Goal: Find specific page/section: Find specific page/section

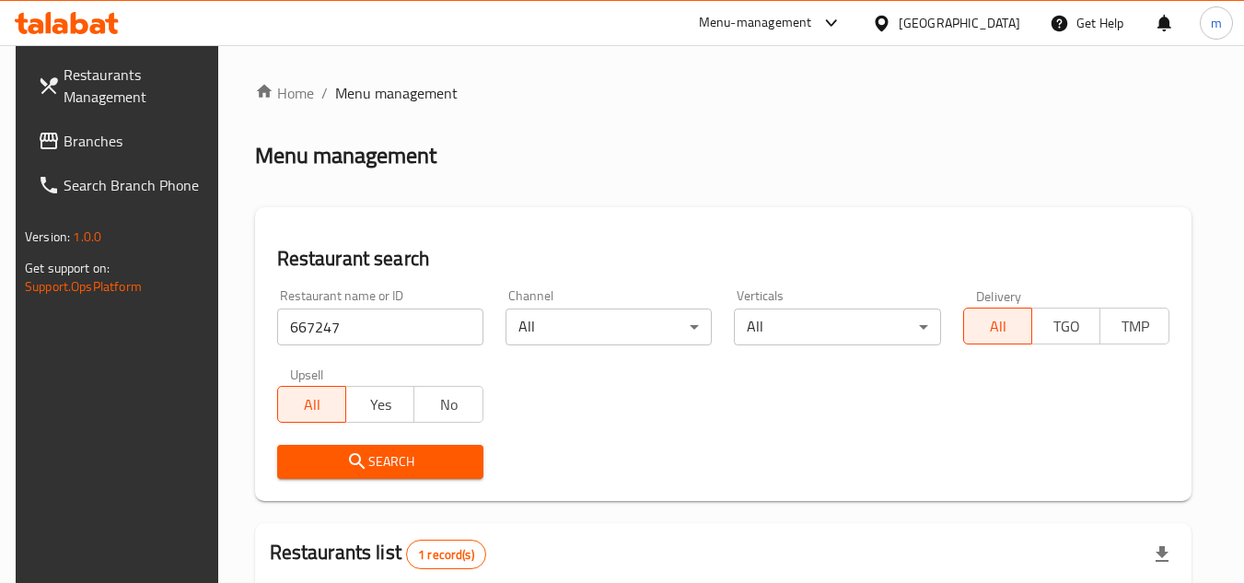
scroll to position [238, 0]
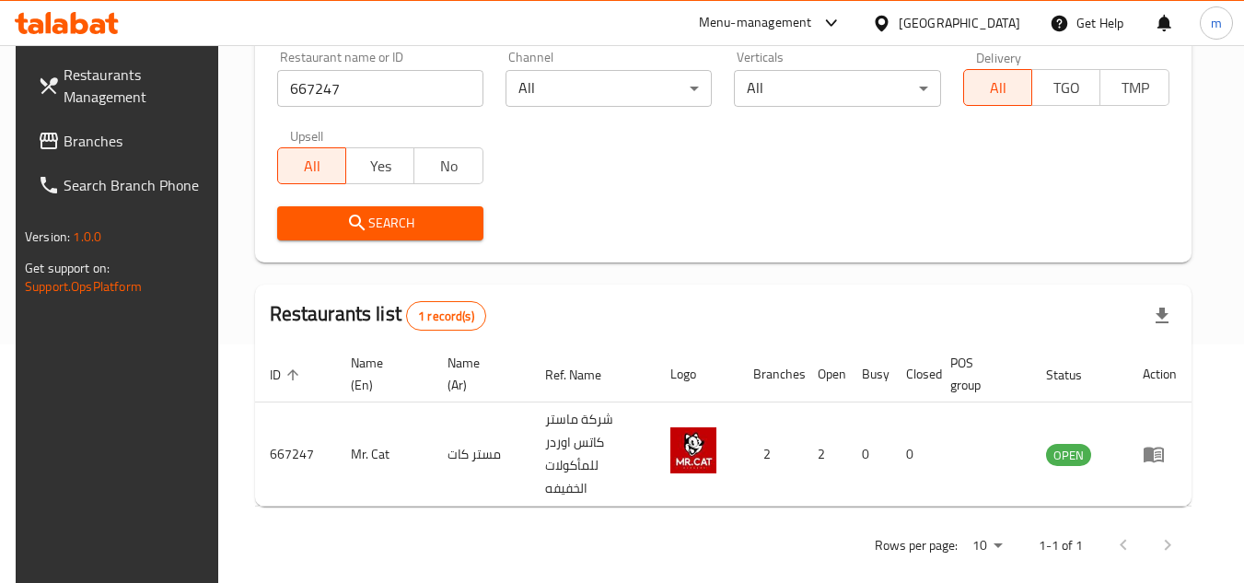
drag, startPoint x: 0, startPoint y: 0, endPoint x: 964, endPoint y: 27, distance: 964.1
click at [887, 27] on icon at bounding box center [880, 23] width 13 height 16
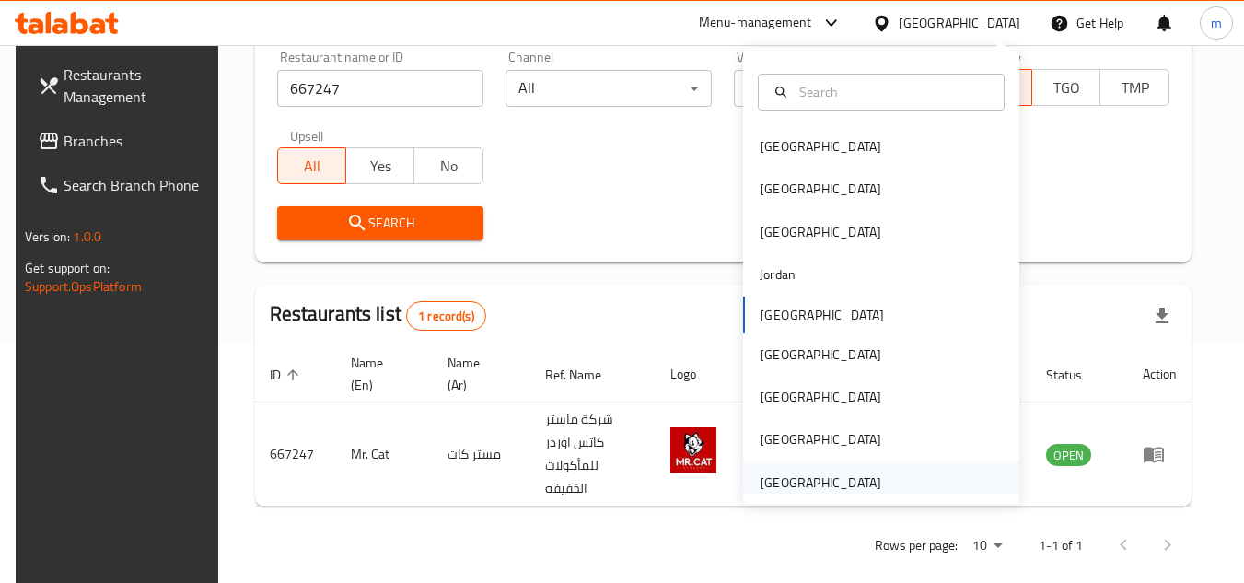
click at [794, 482] on div "United Arab Emirates" at bounding box center [819, 482] width 121 height 20
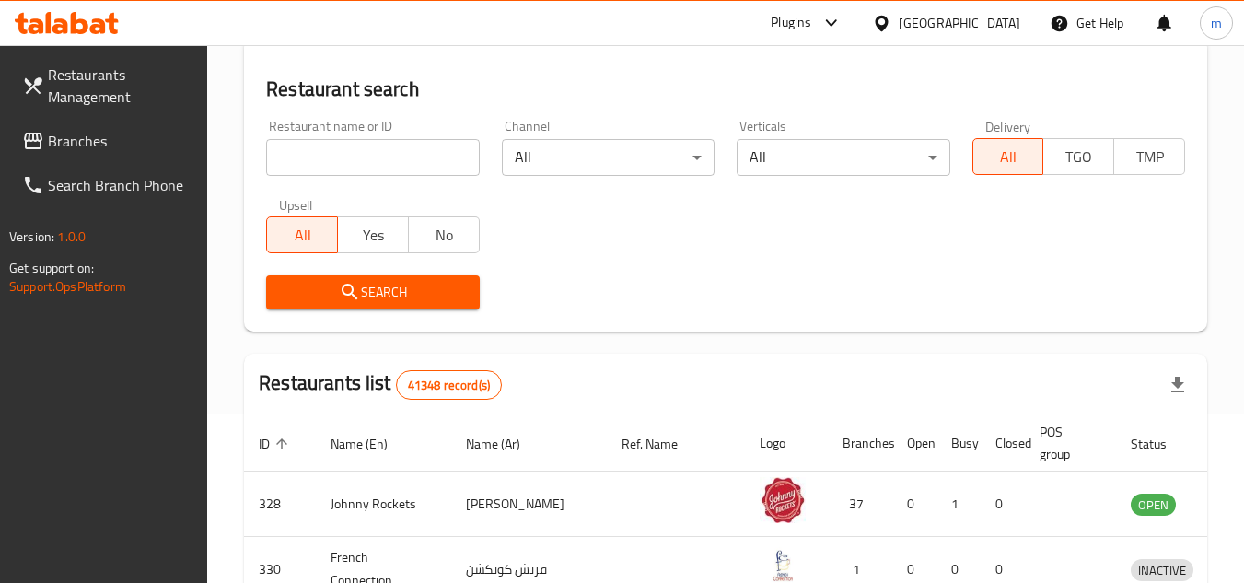
scroll to position [238, 0]
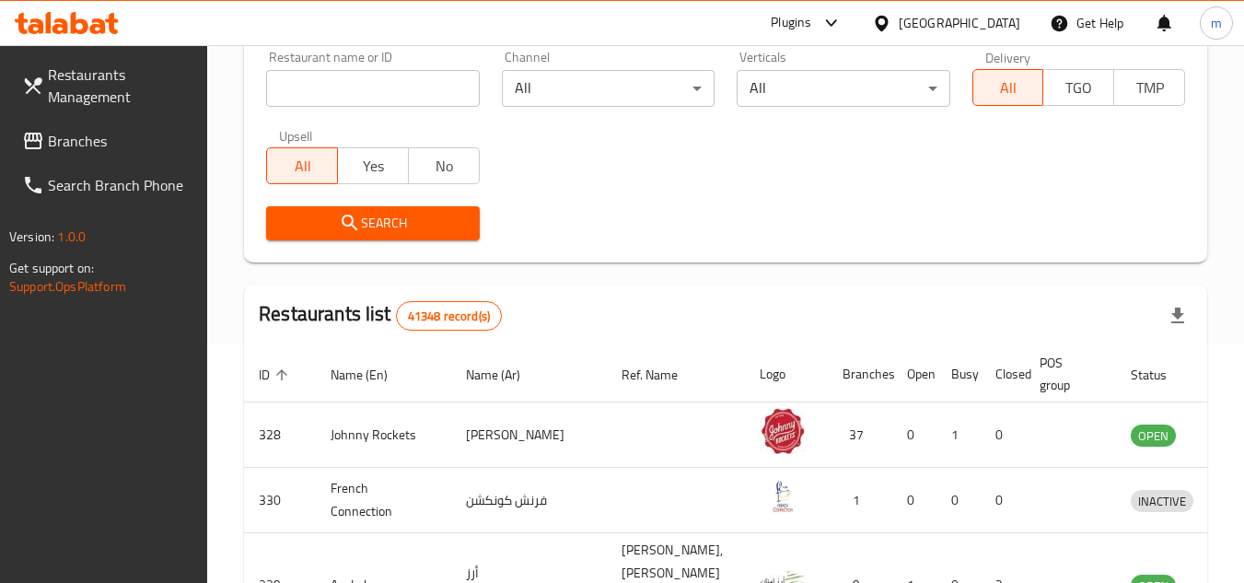
click at [116, 151] on span "Branches" at bounding box center [120, 141] width 145 height 22
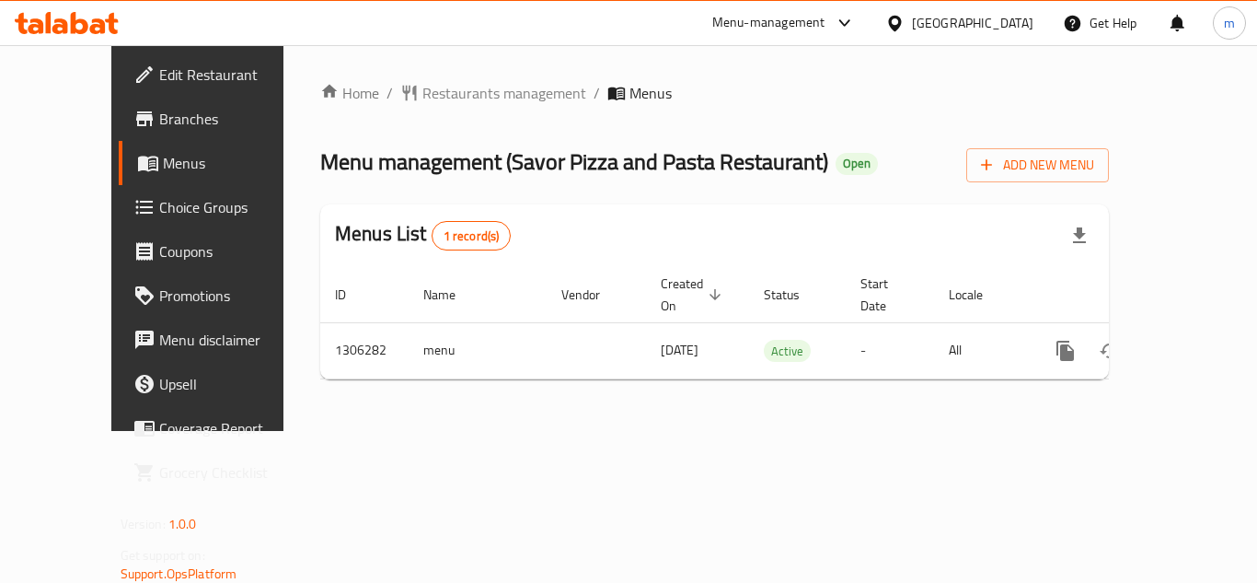
click at [480, 215] on div "Menus List 1 record(s)" at bounding box center [714, 235] width 789 height 63
click at [450, 104] on span "Restaurants management" at bounding box center [504, 93] width 164 height 22
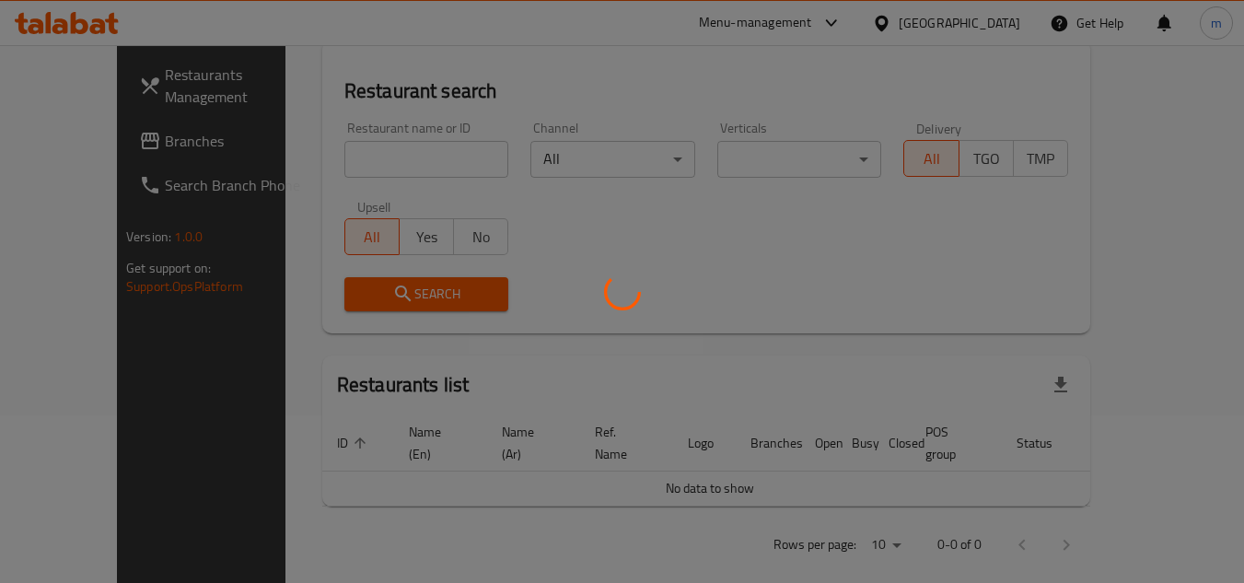
scroll to position [169, 0]
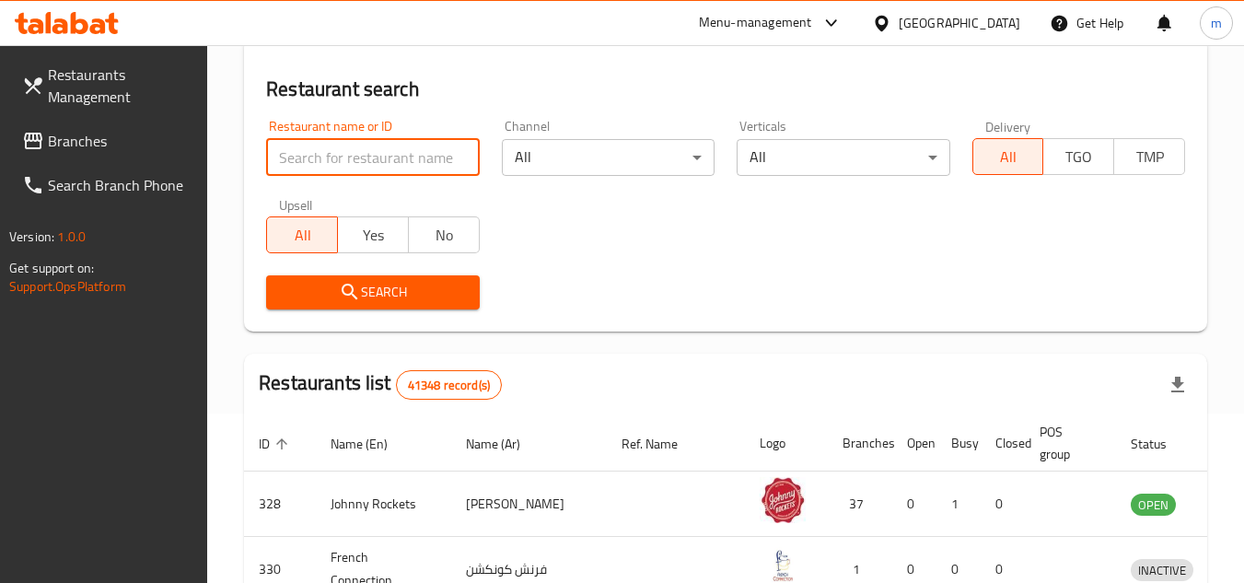
click at [349, 155] on input "search" at bounding box center [372, 157] width 213 height 37
paste input "704035"
type input "704035"
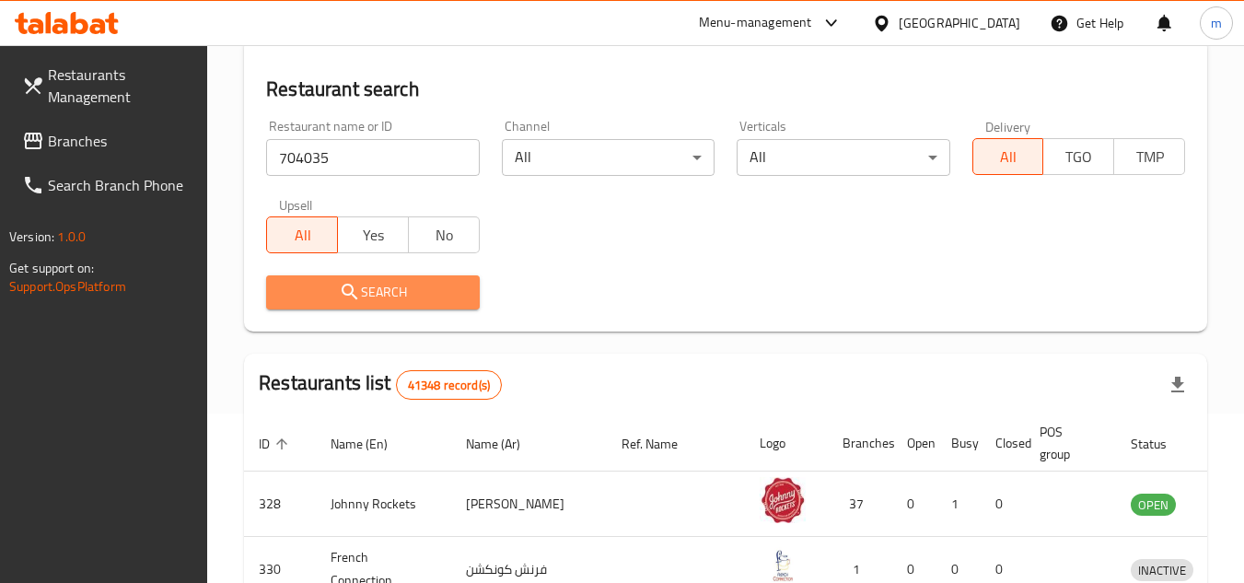
click at [364, 284] on span "Search" at bounding box center [372, 292] width 183 height 23
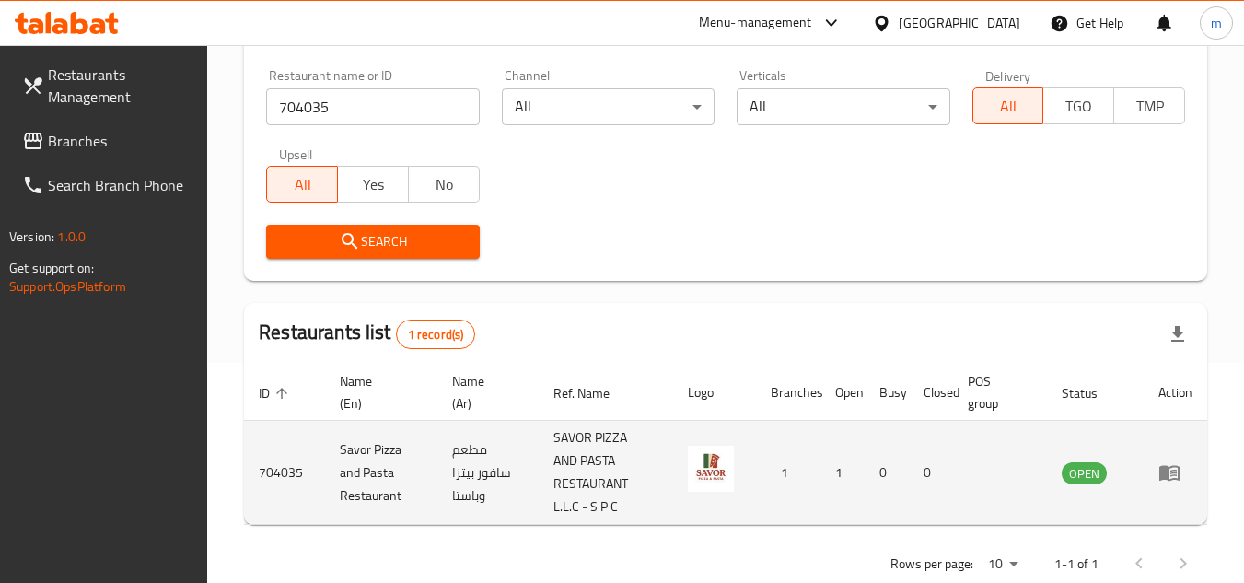
scroll to position [261, 0]
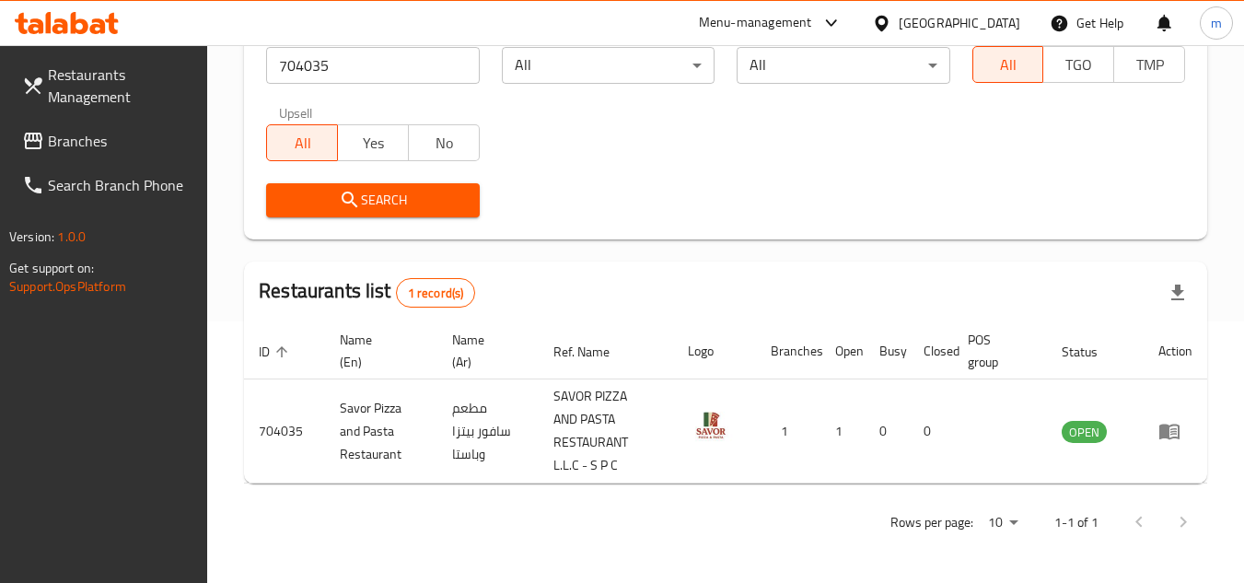
click at [931, 23] on div "[GEOGRAPHIC_DATA]" at bounding box center [958, 23] width 121 height 20
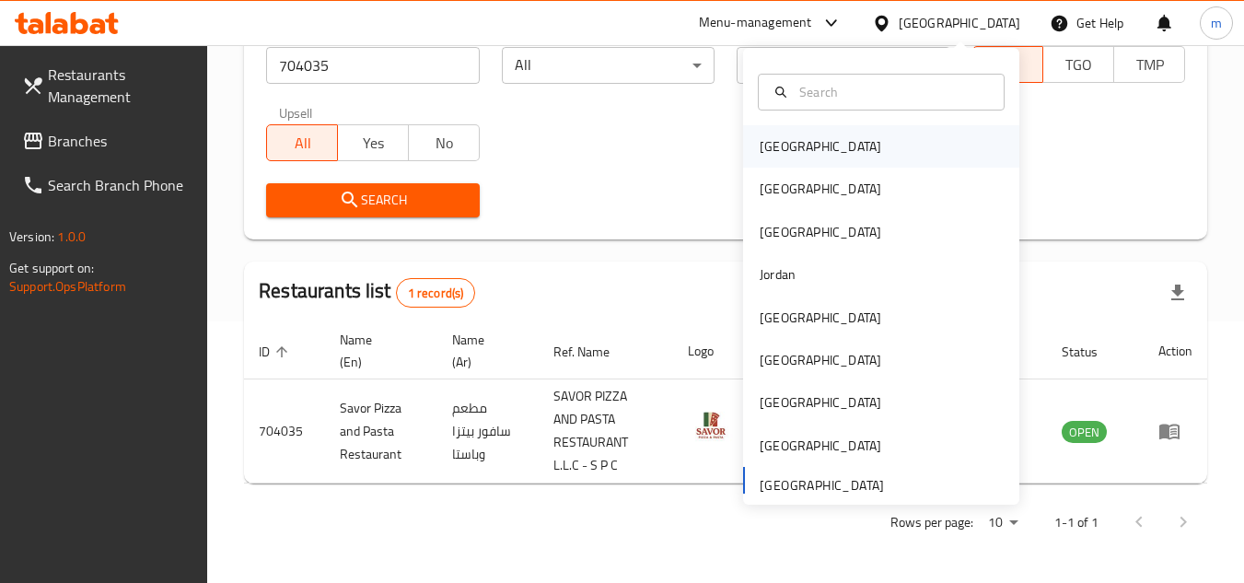
click at [759, 139] on div "[GEOGRAPHIC_DATA]" at bounding box center [819, 146] width 121 height 20
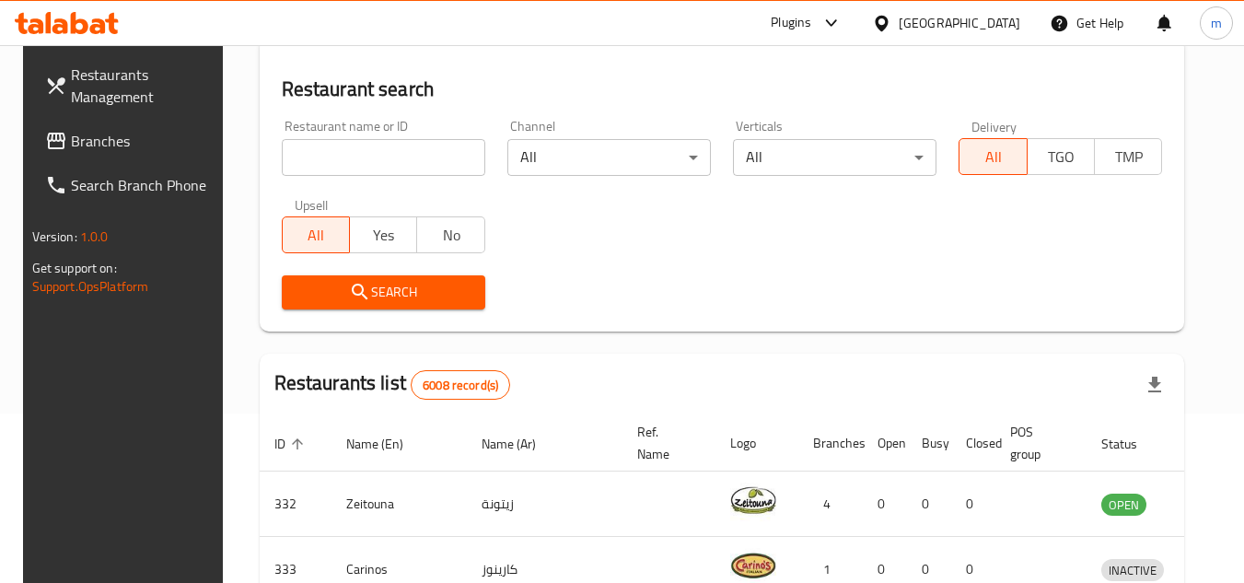
scroll to position [261, 0]
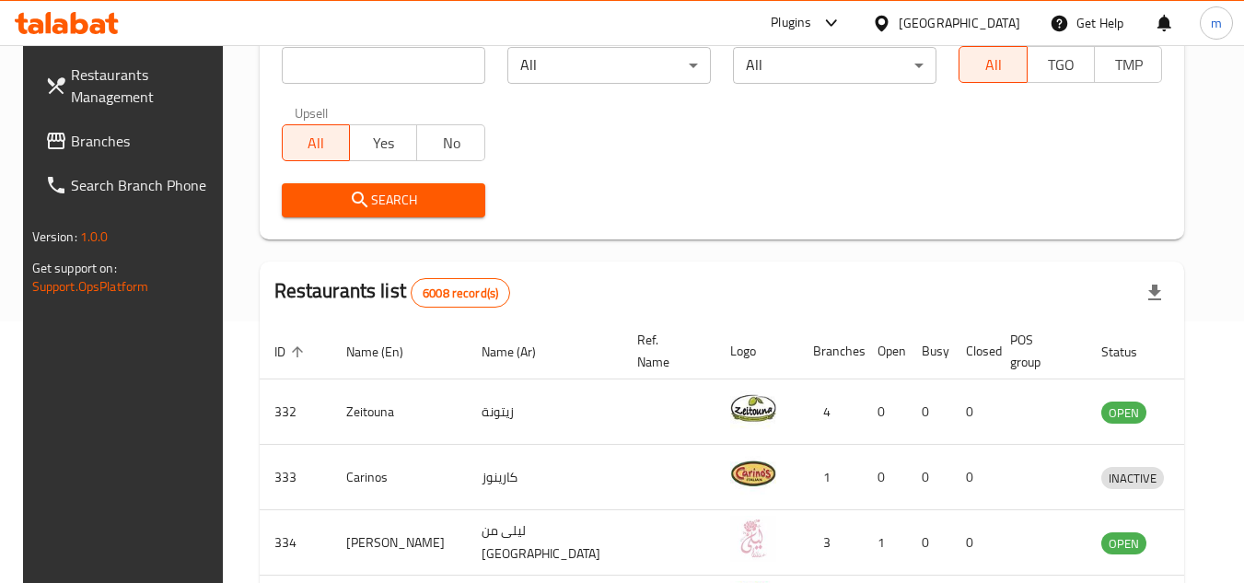
click at [81, 150] on span "Branches" at bounding box center [143, 141] width 145 height 22
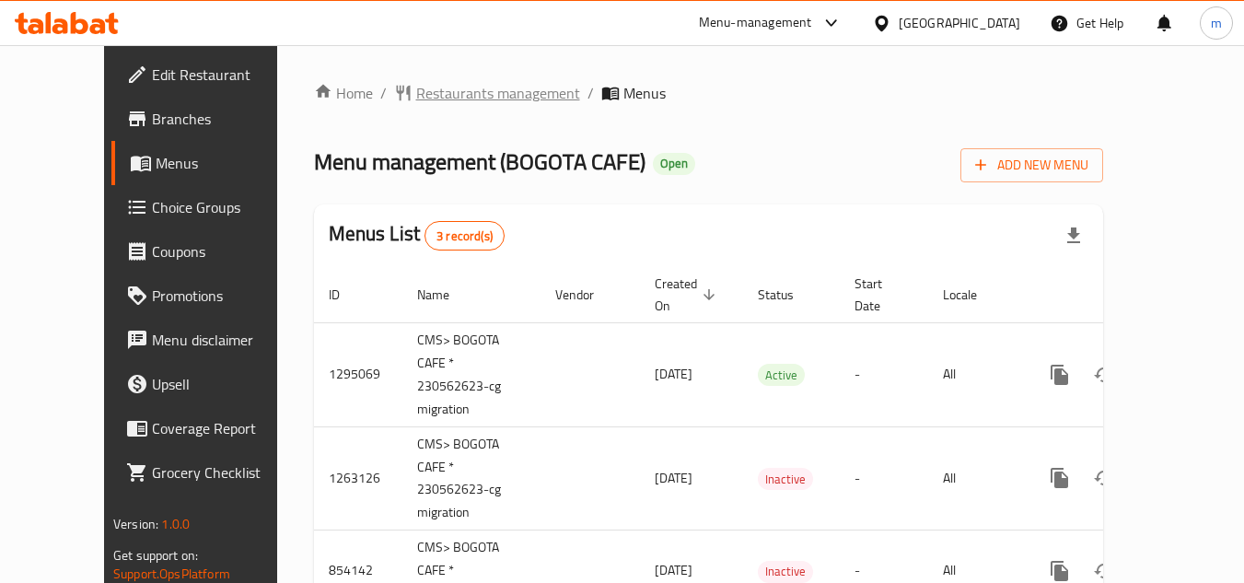
click at [451, 101] on span "Restaurants management" at bounding box center [498, 93] width 164 height 22
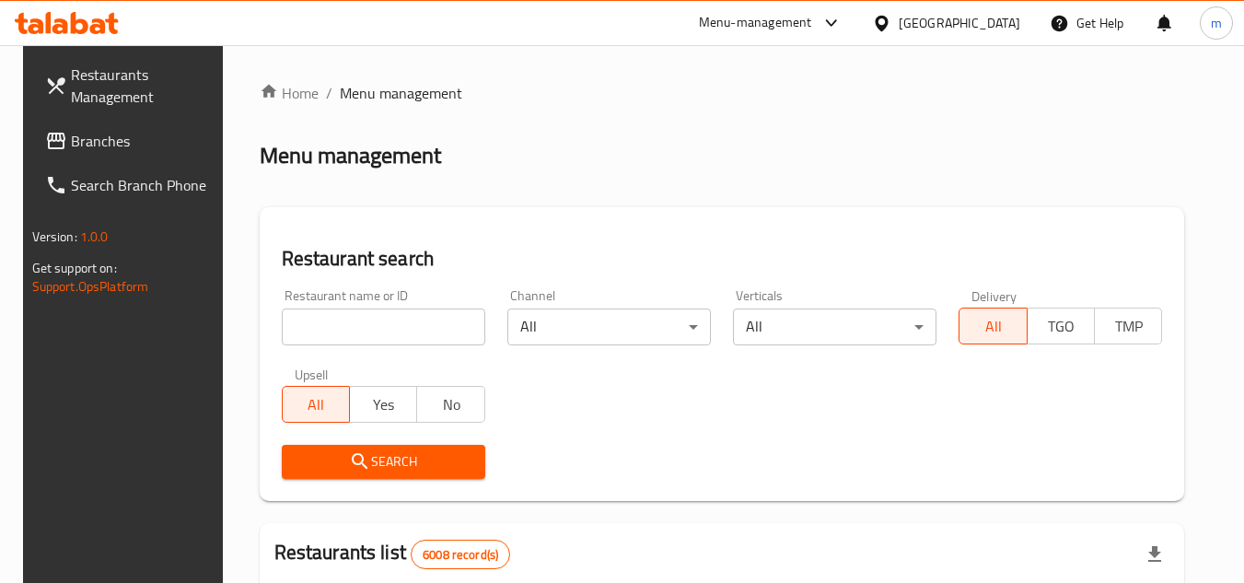
click at [322, 334] on input "search" at bounding box center [383, 326] width 203 height 37
paste input "656547"
type input "656547"
click at [360, 464] on icon "submit" at bounding box center [360, 461] width 22 height 22
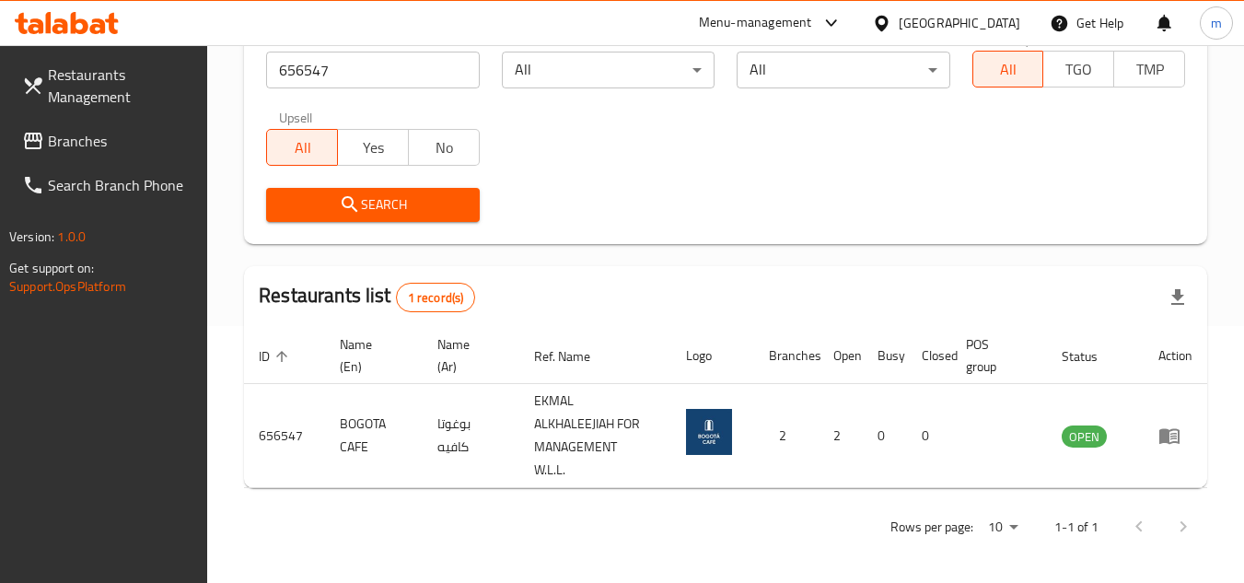
scroll to position [261, 0]
